Goal: Complete application form

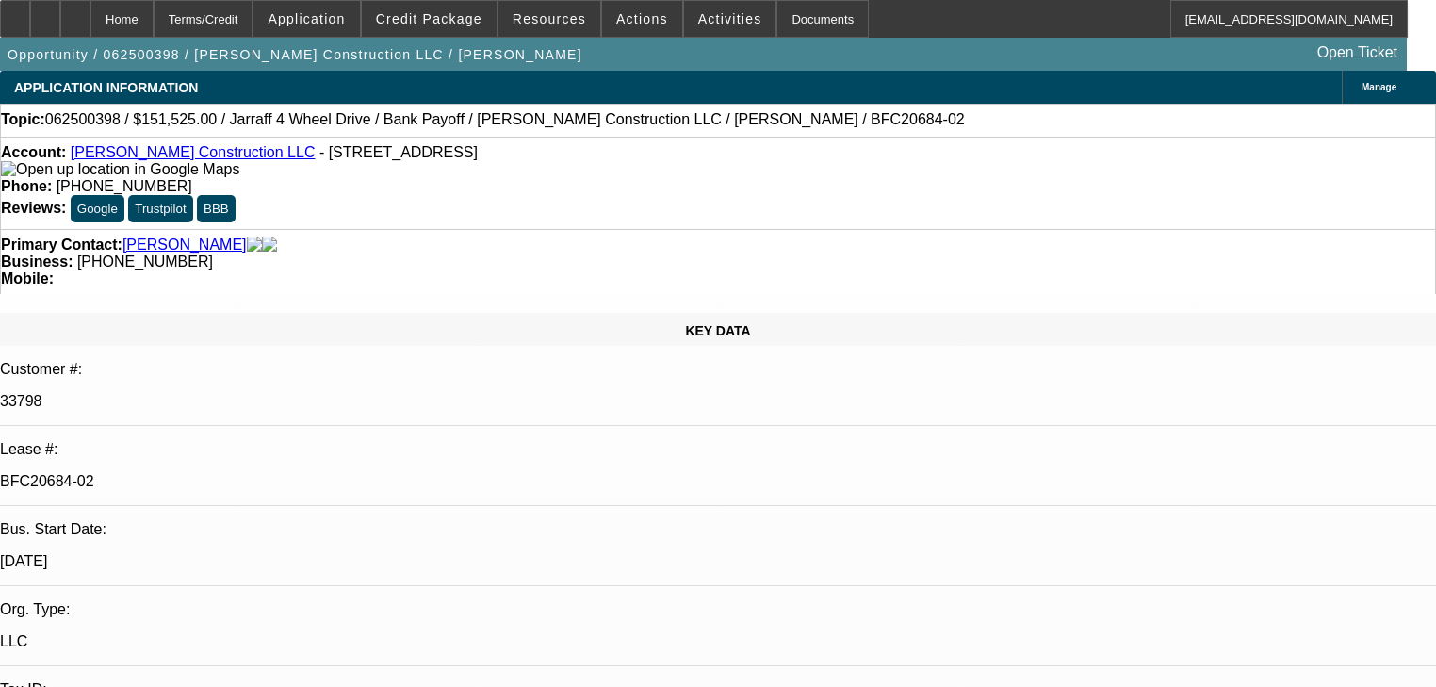
select select "0"
select select "2"
select select "0"
select select "6"
select select "0"
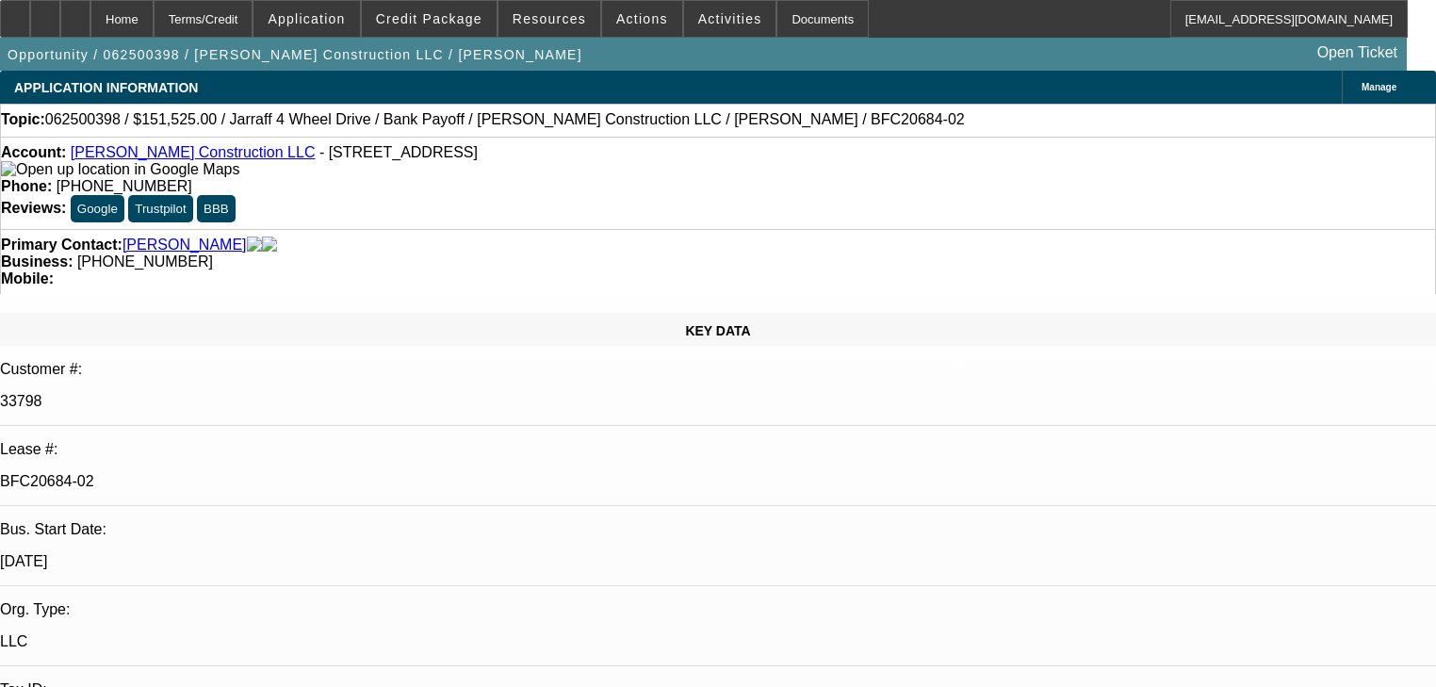
select select "2"
select select "0"
select select "6"
select select "0.15"
select select "0"
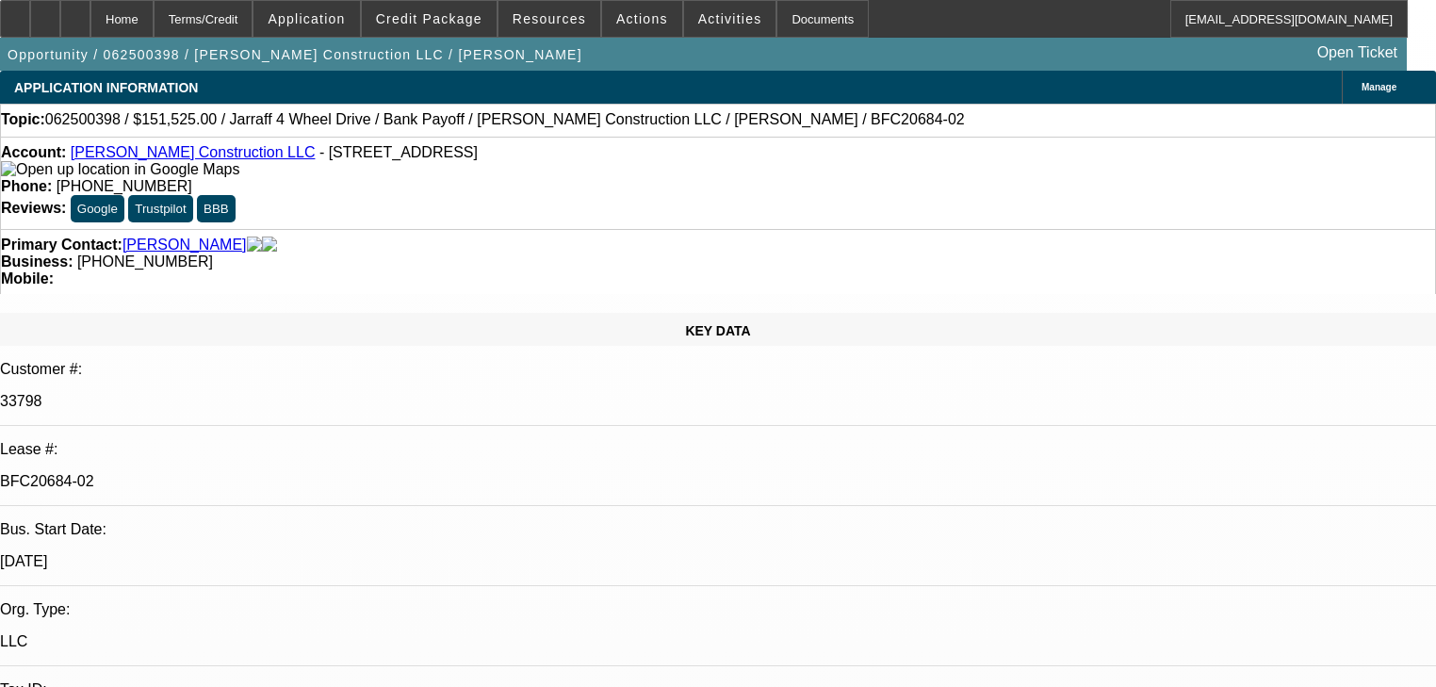
select select "0"
select select "6"
select select "0.1"
select select "0"
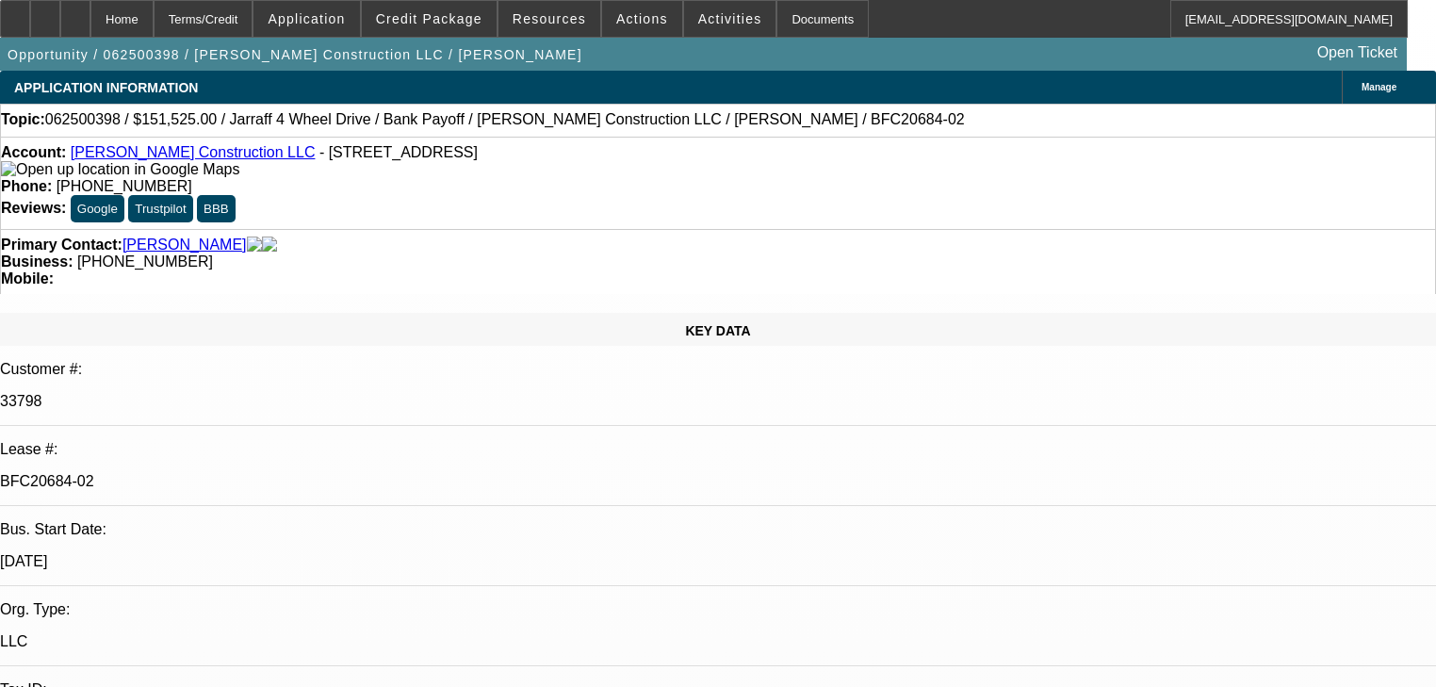
select select "6"
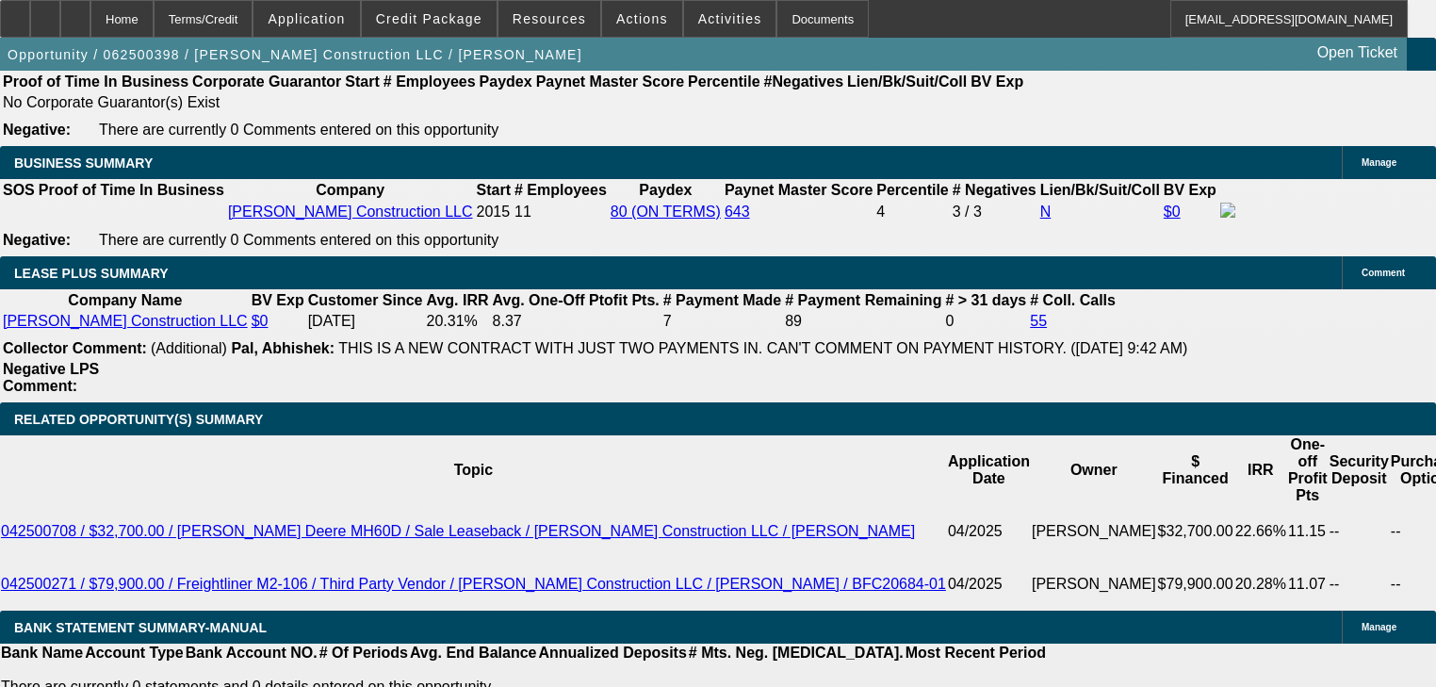
scroll to position [3207, 0]
